Goal: Transaction & Acquisition: Download file/media

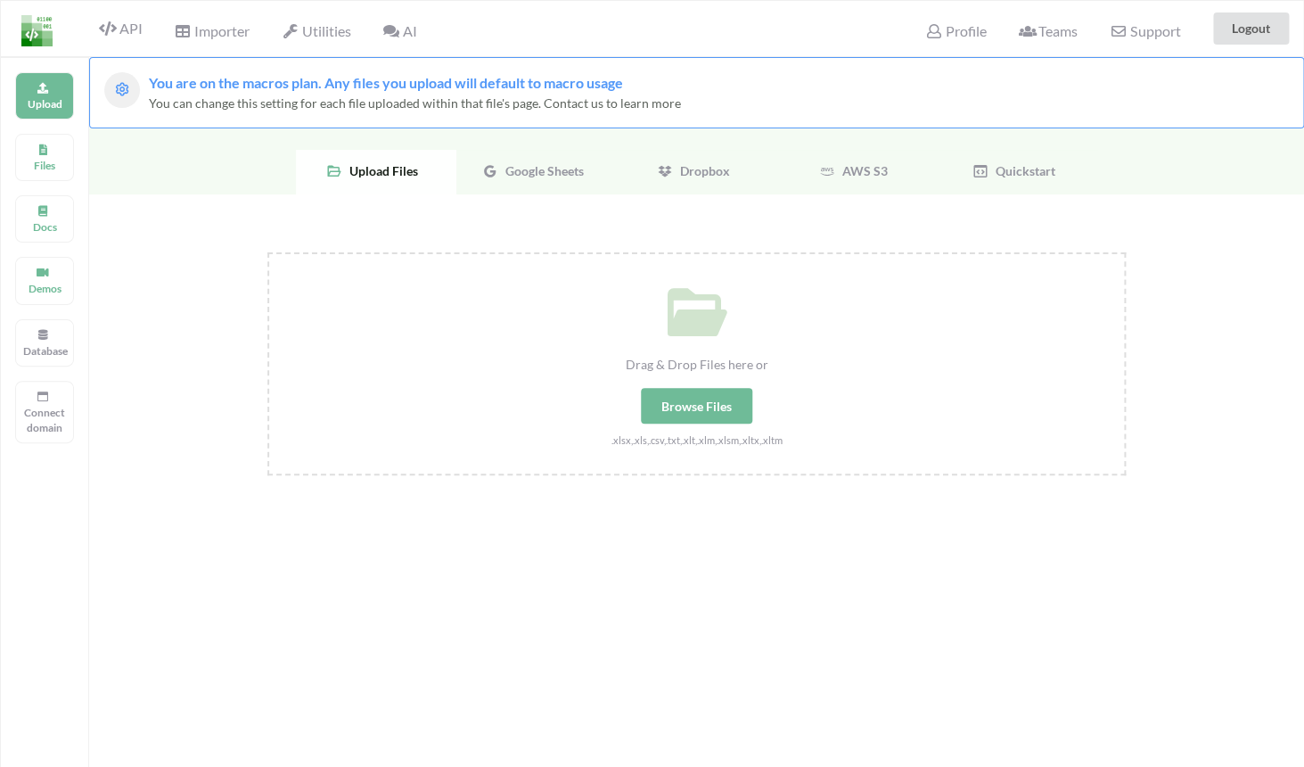
click at [411, 29] on span "AI" at bounding box center [399, 30] width 34 height 17
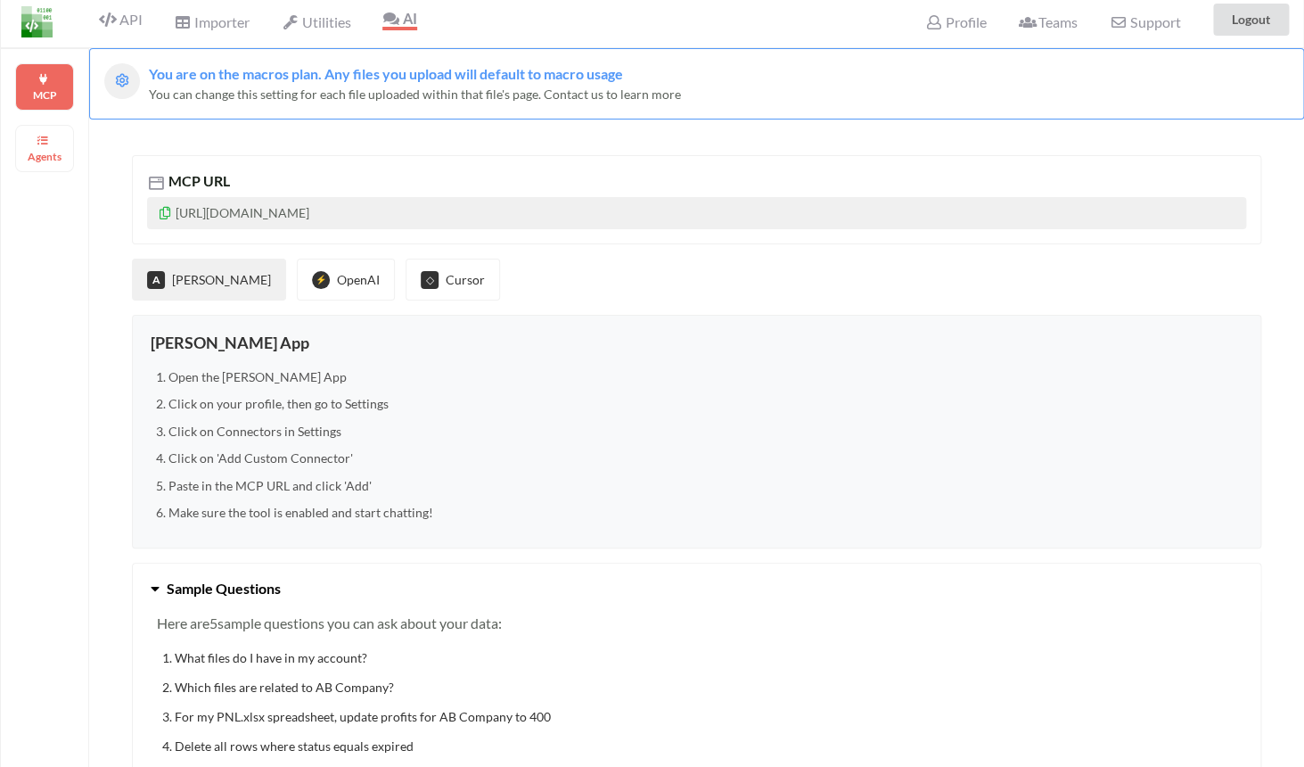
scroll to position [31, 0]
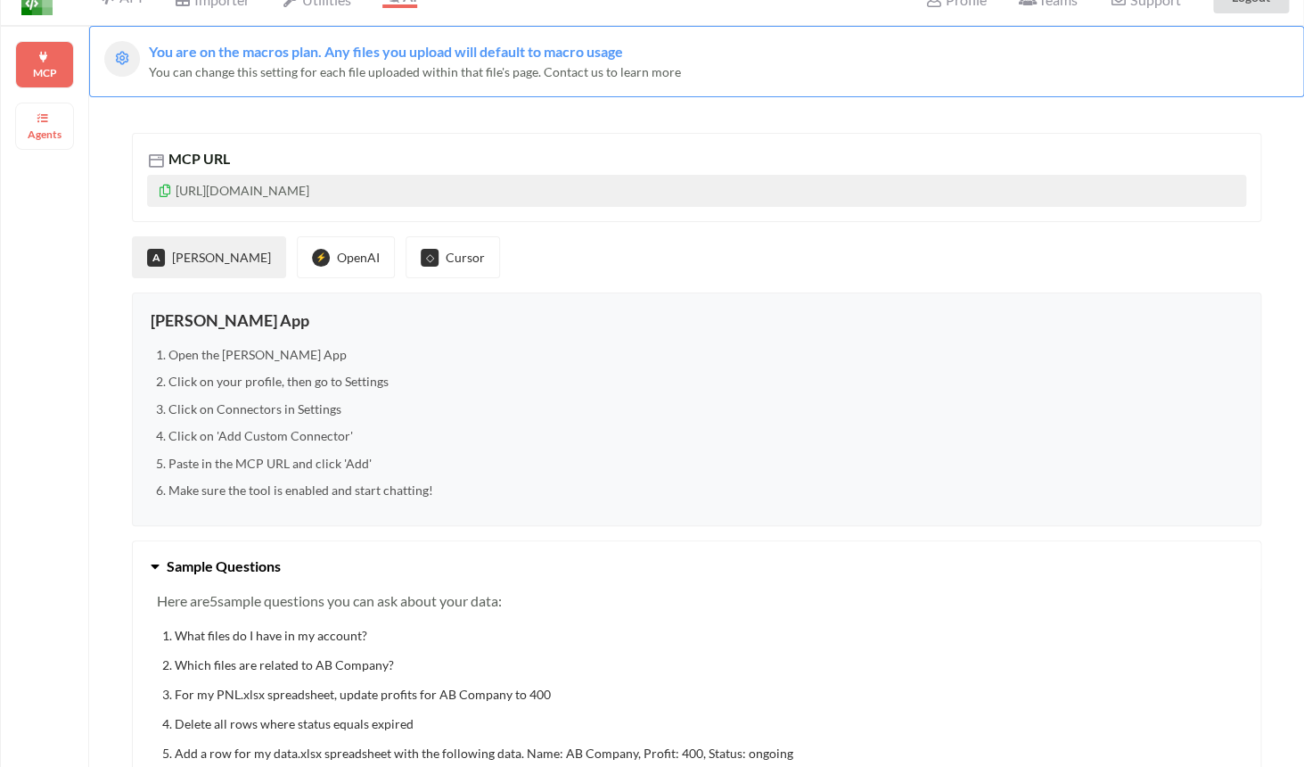
click at [162, 192] on icon at bounding box center [165, 188] width 15 height 12
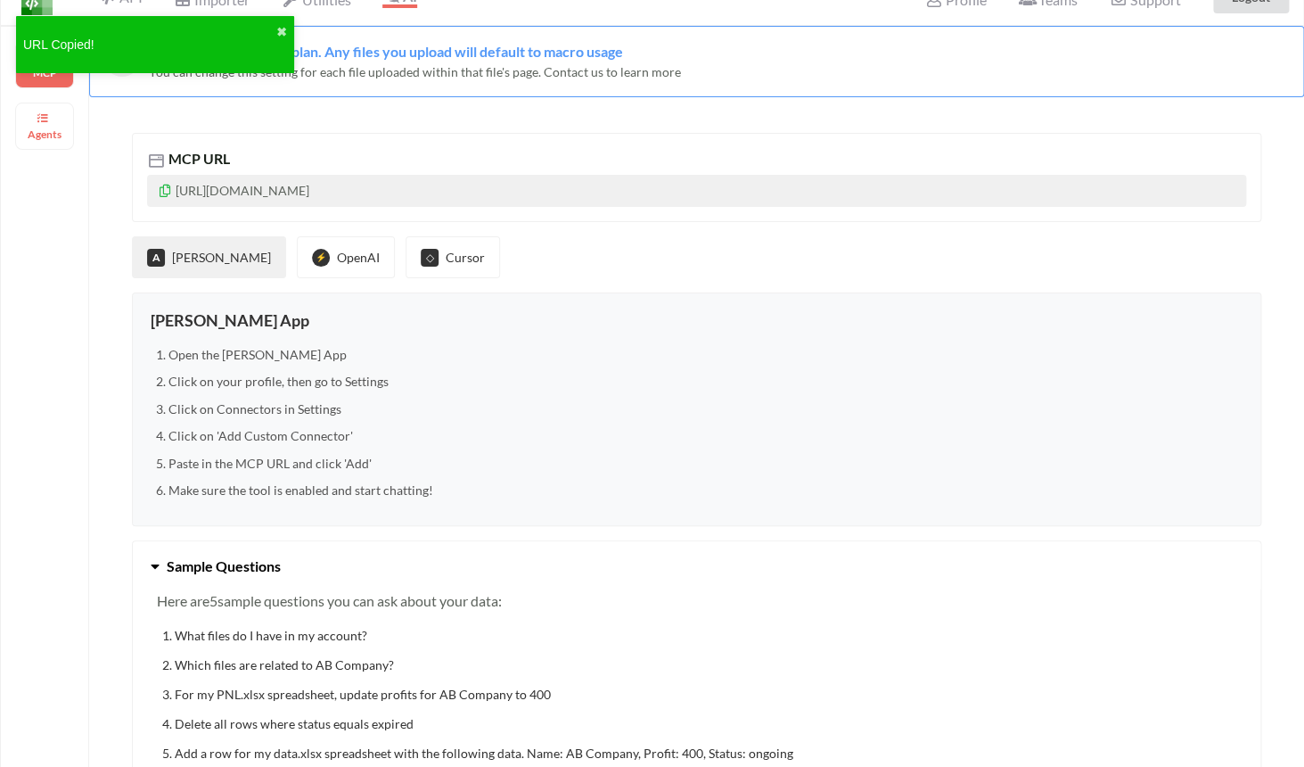
scroll to position [0, 0]
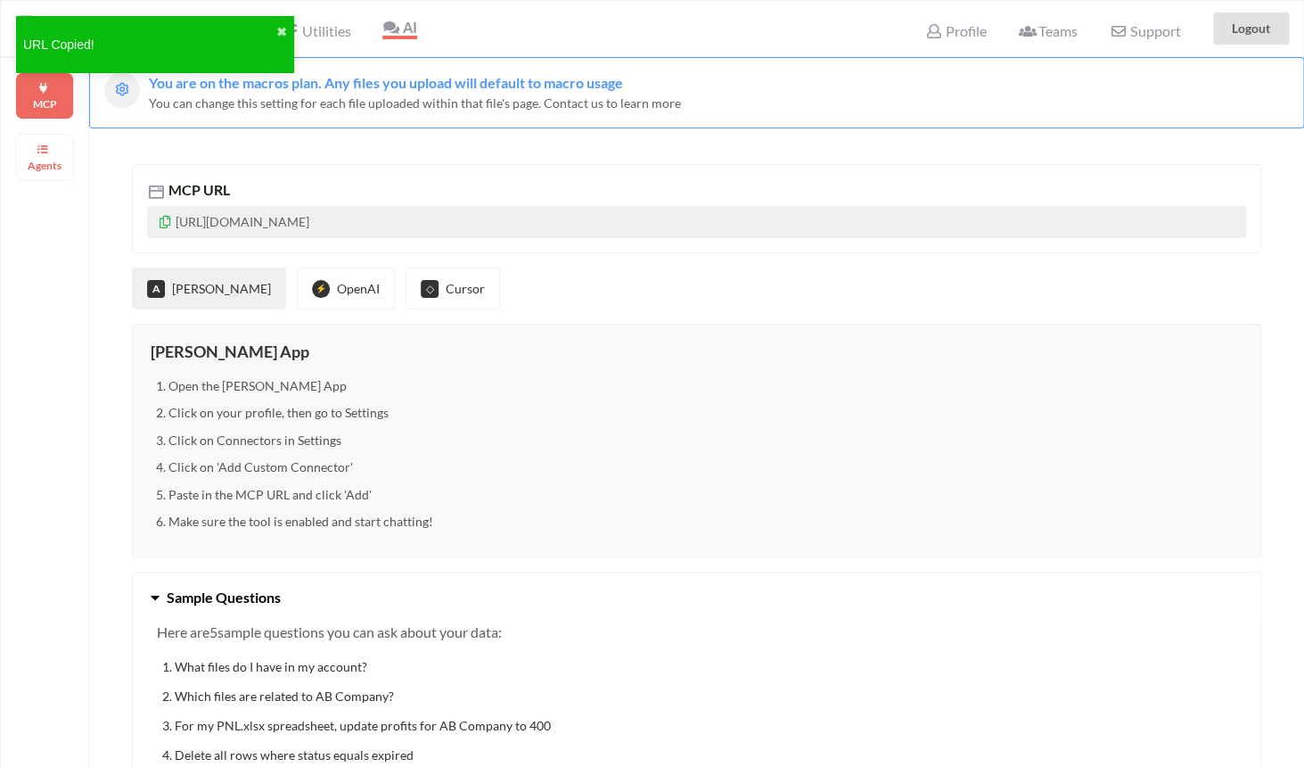
click at [286, 135] on div "MCP URL [URL][DOMAIN_NAME] A [PERSON_NAME] ⚡ OpenAI ◇ Cursor [PERSON_NAME] App …" at bounding box center [696, 484] width 1215 height 713
click at [280, 27] on button "✖" at bounding box center [281, 32] width 11 height 19
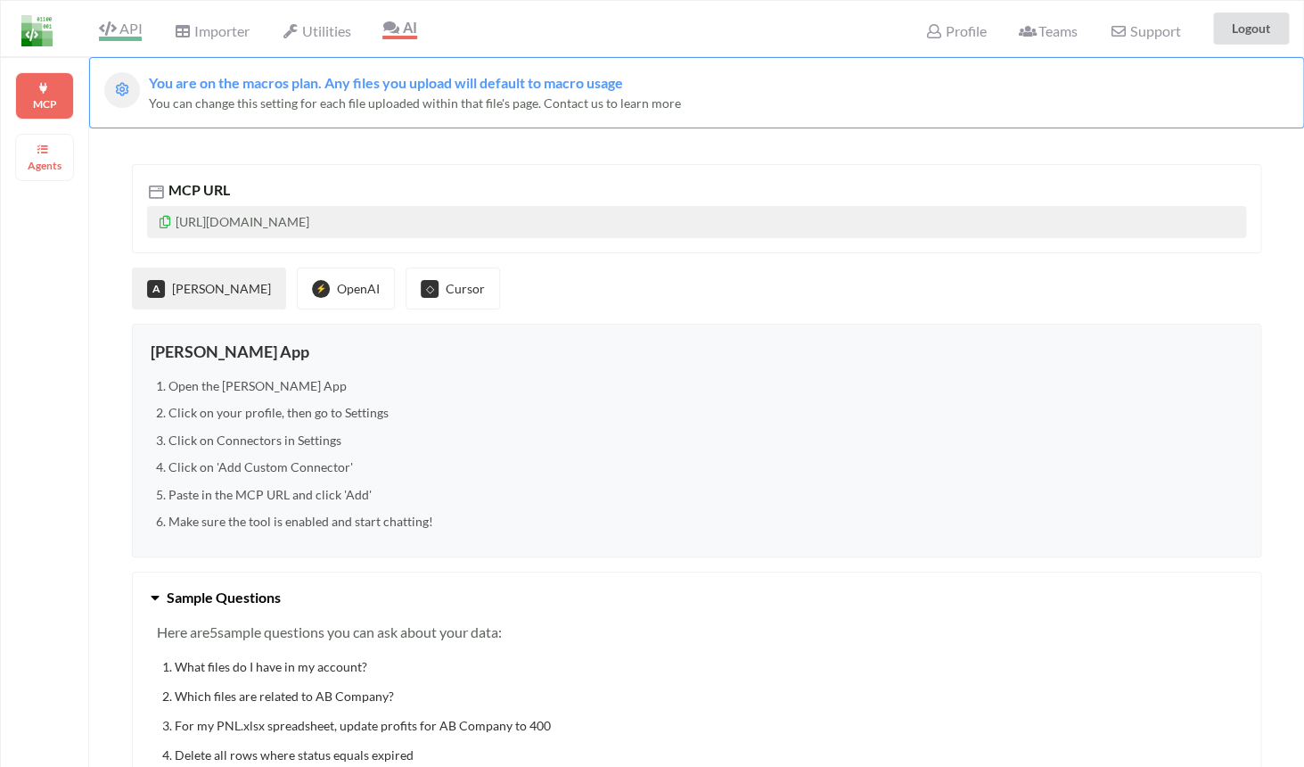
click at [114, 33] on icon at bounding box center [107, 28] width 17 height 14
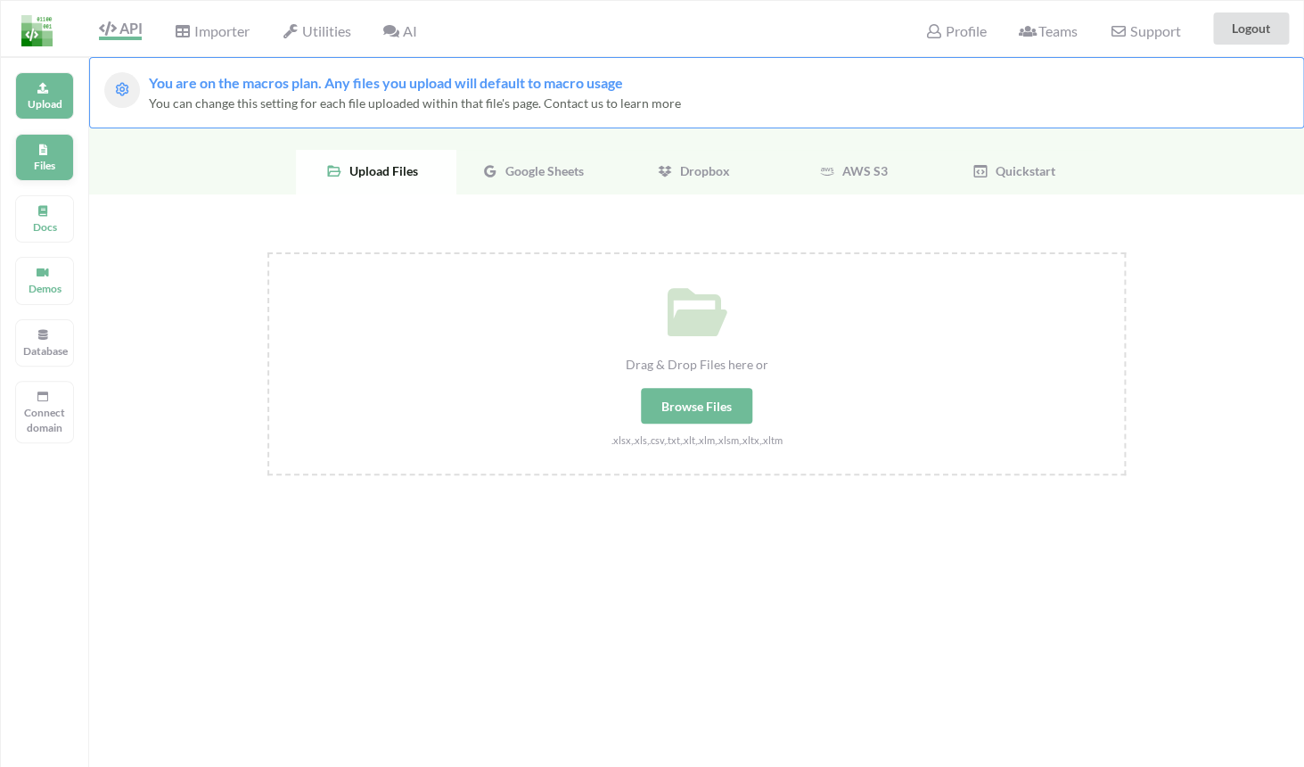
click at [45, 160] on p "Files" at bounding box center [44, 165] width 43 height 15
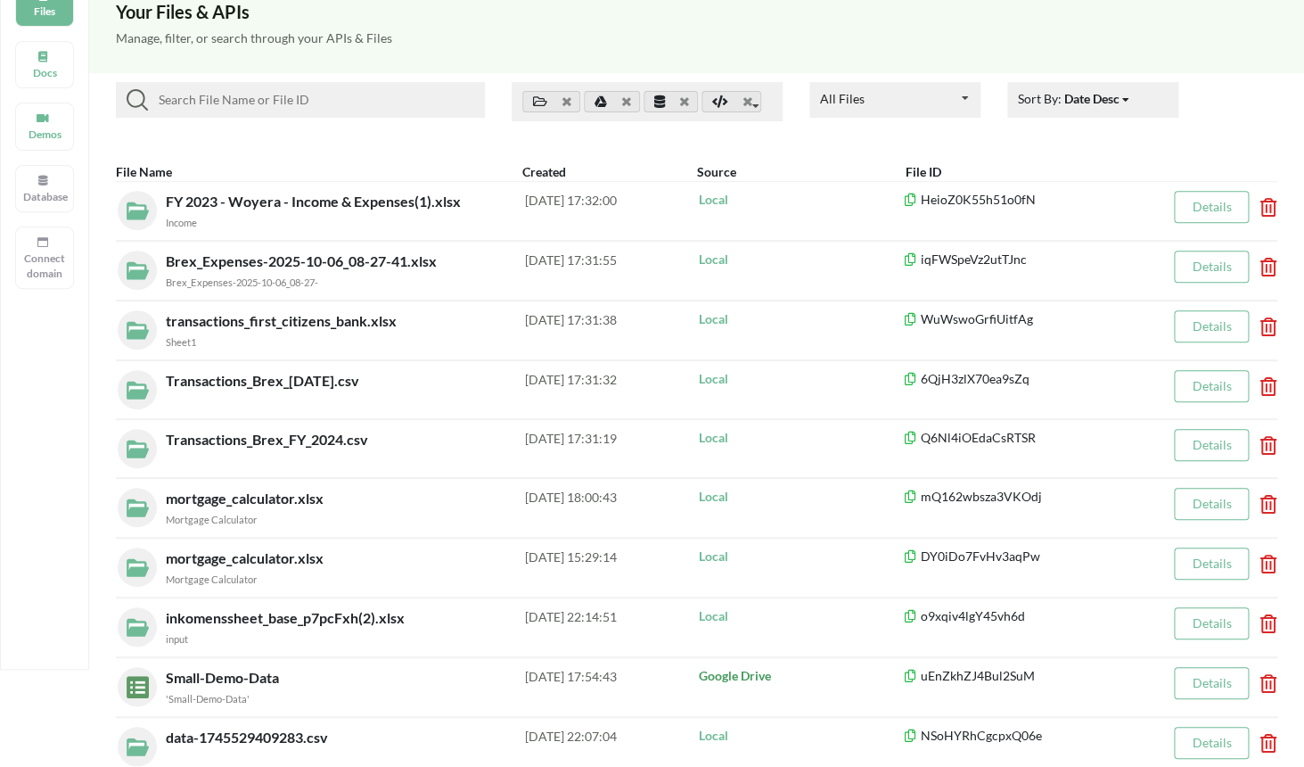
scroll to position [178, 0]
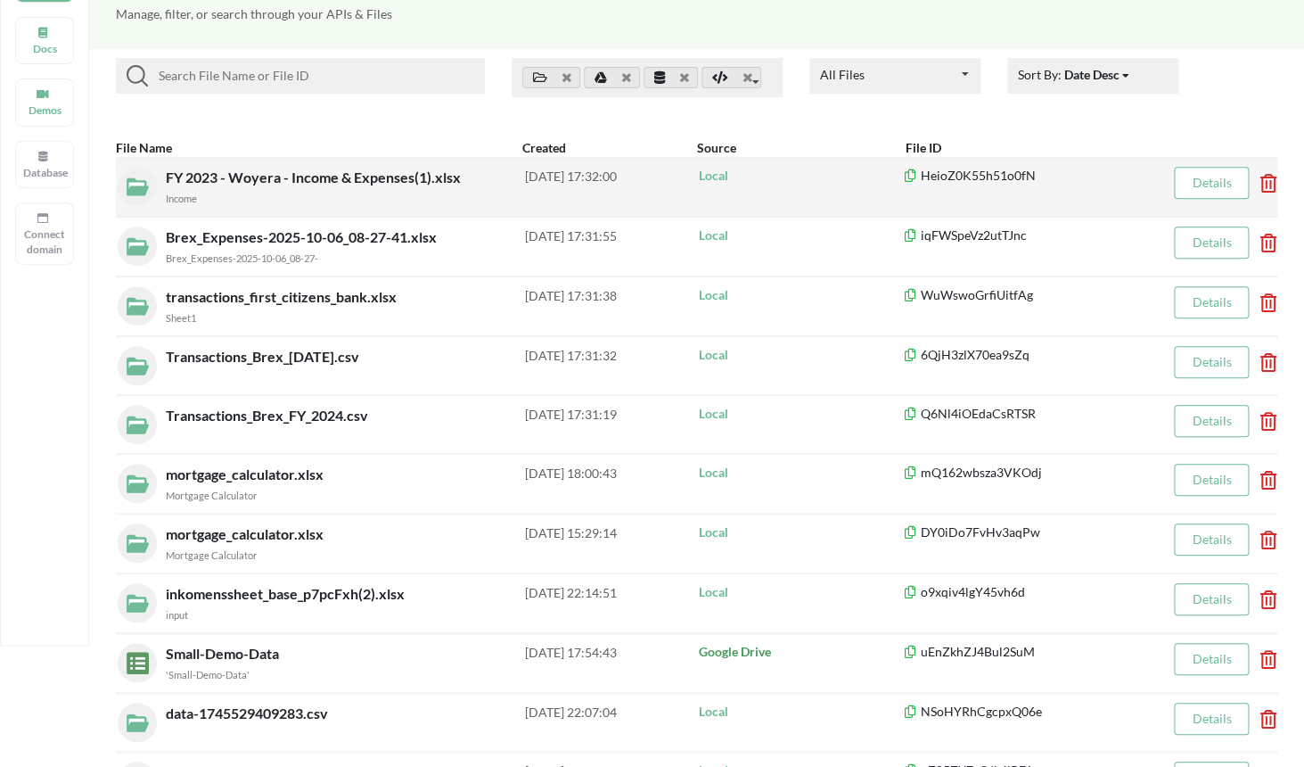
click at [423, 198] on div "Income" at bounding box center [345, 197] width 359 height 19
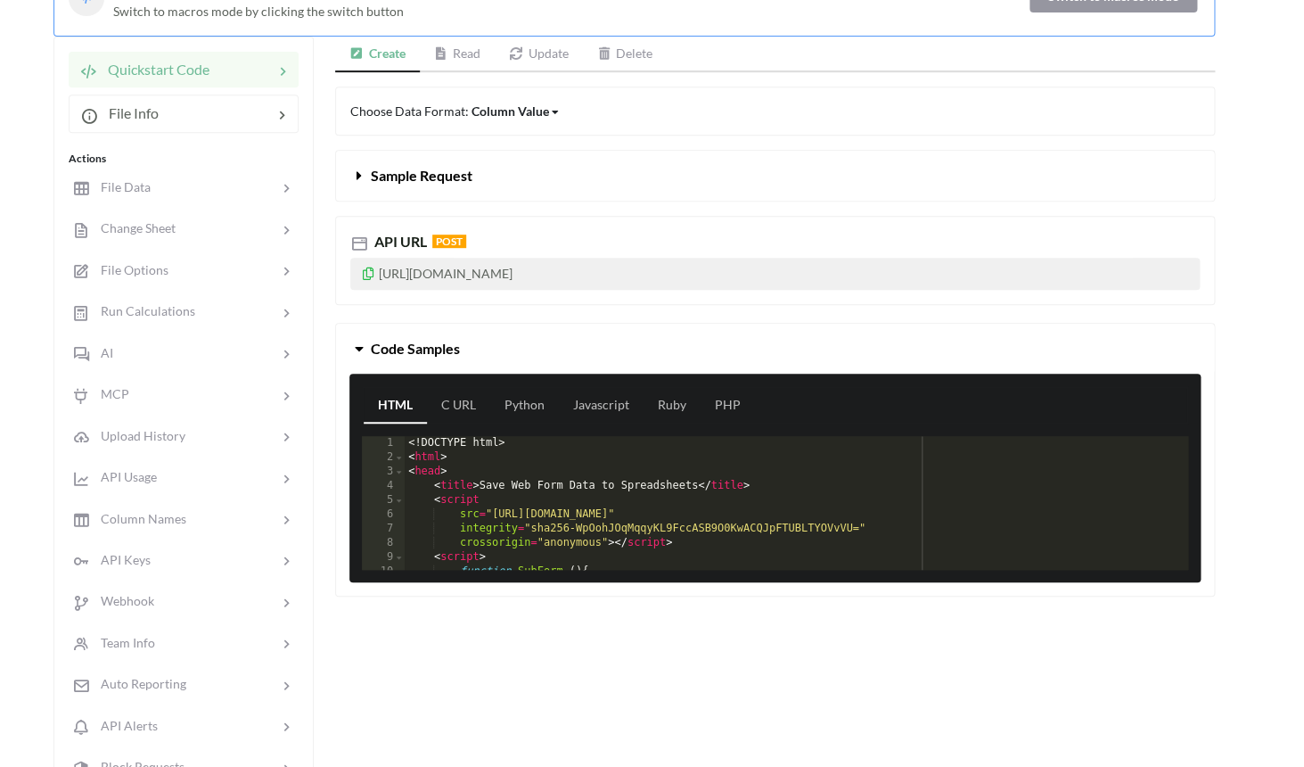
scroll to position [257, 0]
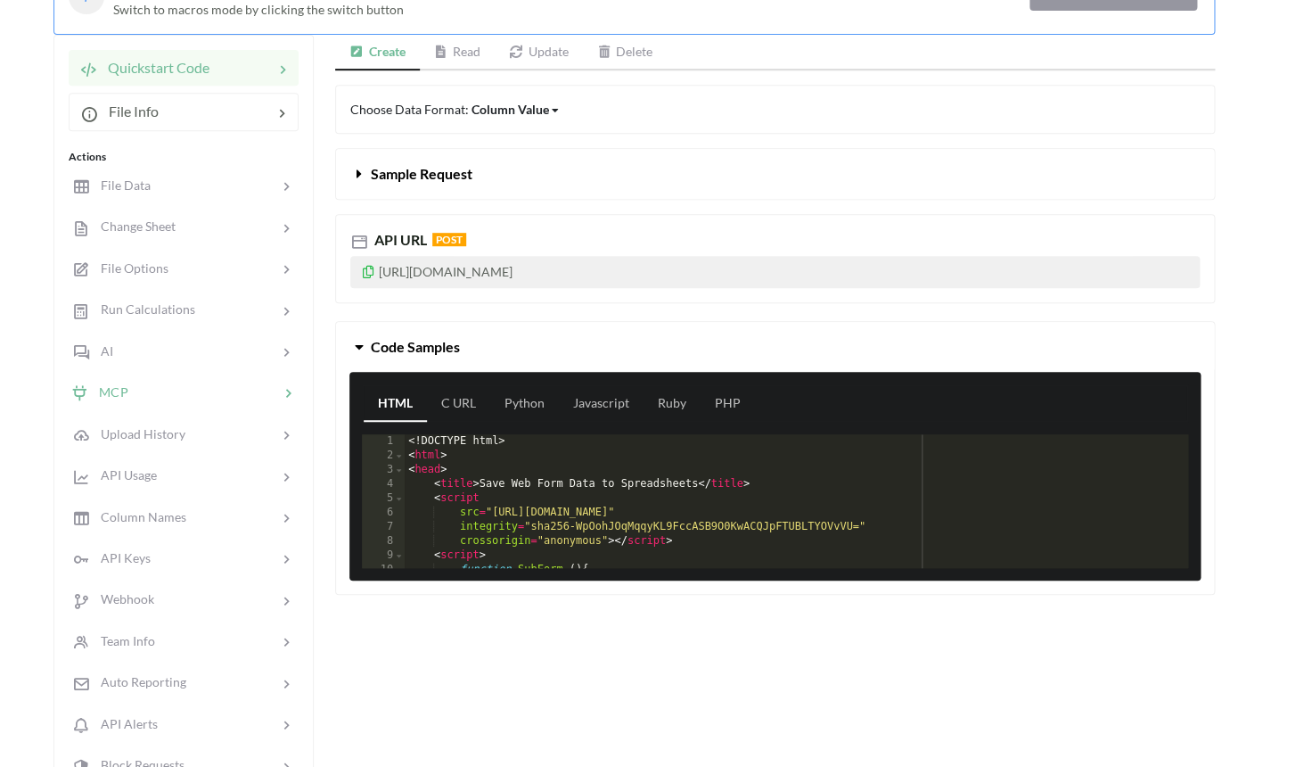
click at [235, 404] on div "MCP" at bounding box center [183, 393] width 234 height 42
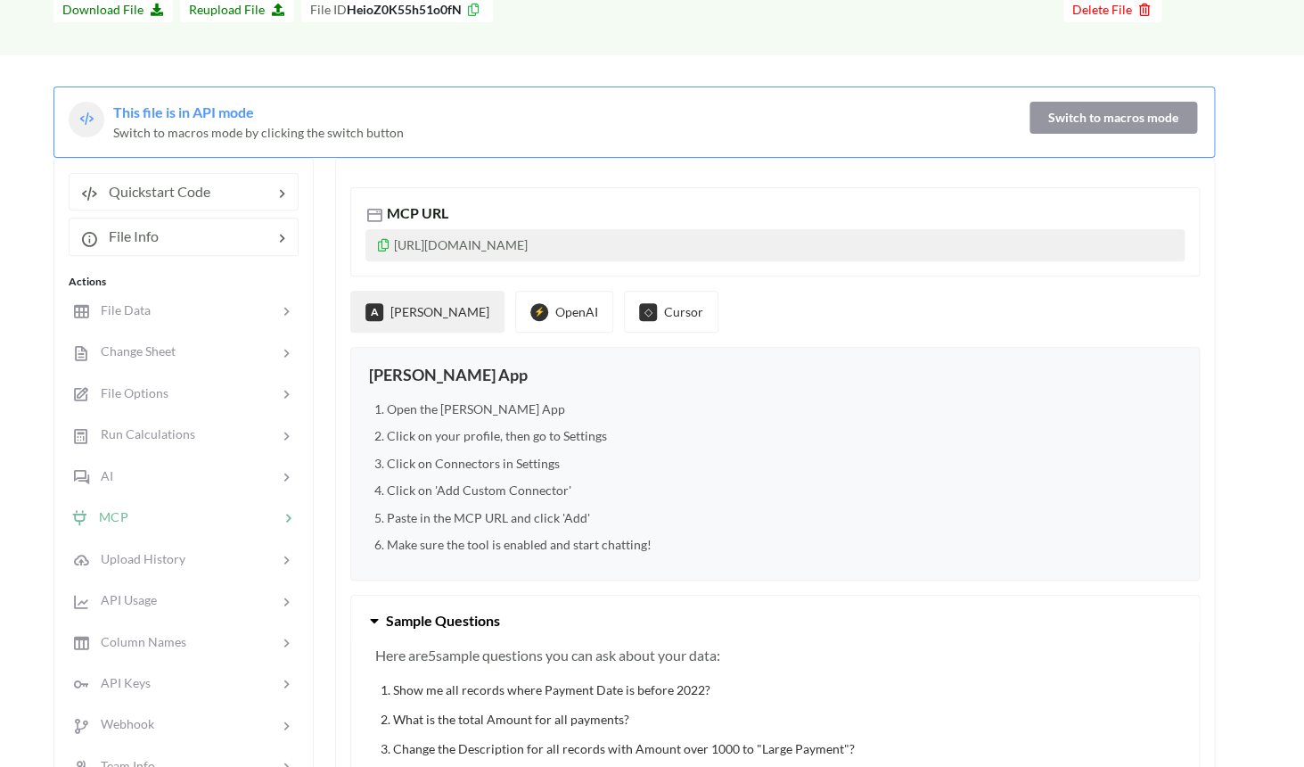
scroll to position [136, 0]
click at [150, 469] on div at bounding box center [187, 473] width 152 height 21
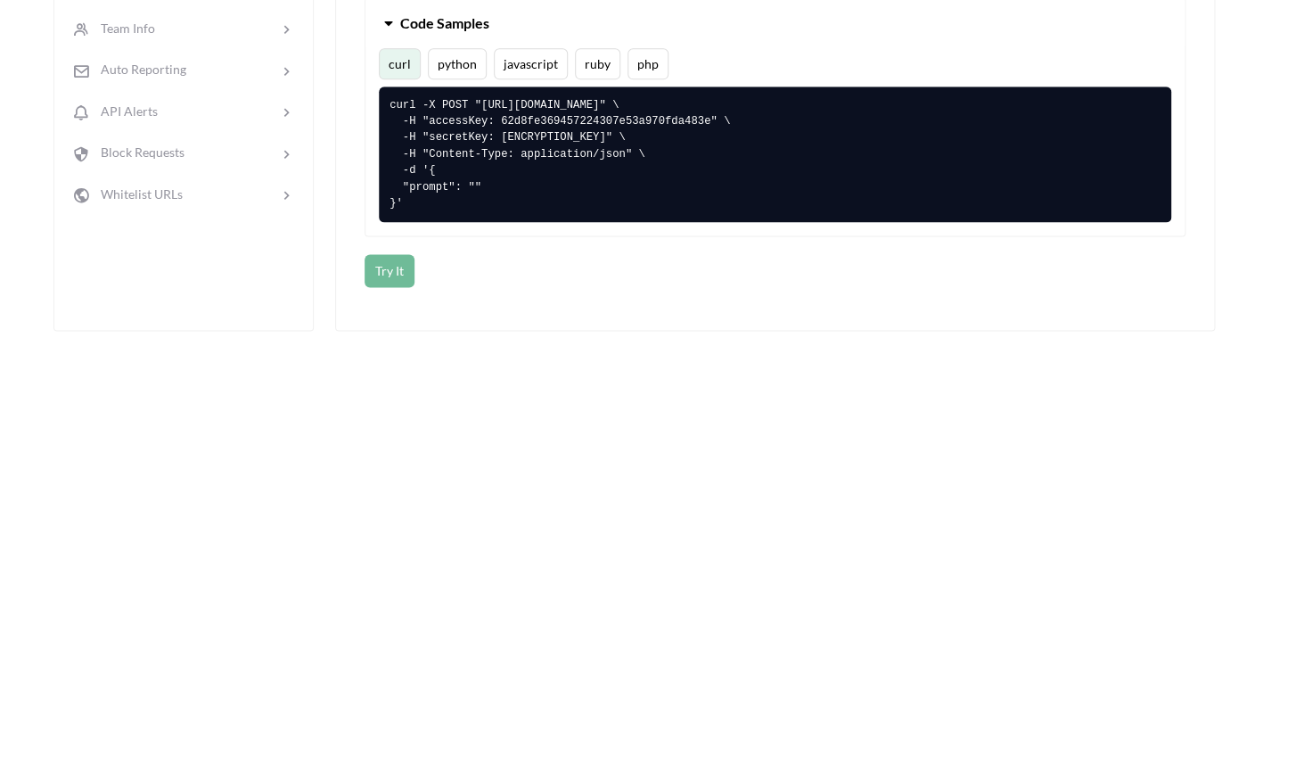
scroll to position [0, 0]
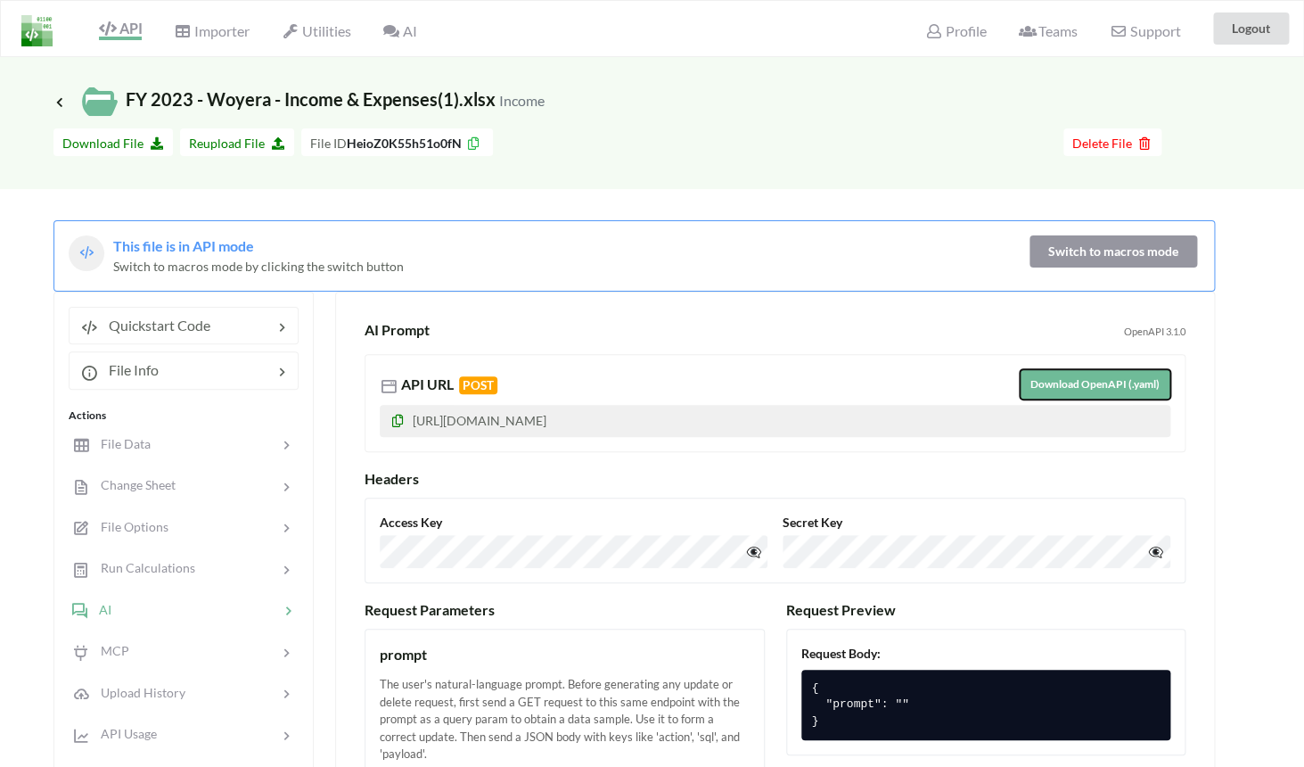
click at [1116, 381] on button "Download OpenAPI (.yaml)" at bounding box center [1095, 384] width 151 height 30
